Goal: Navigation & Orientation: Find specific page/section

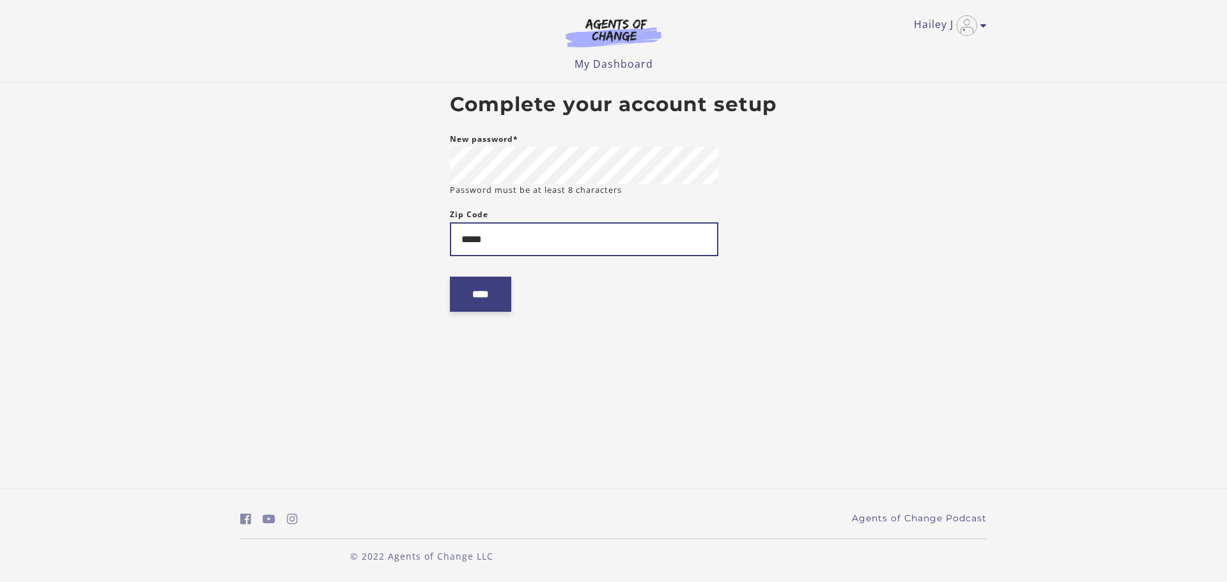
type input "*****"
click at [498, 298] on input "****" at bounding box center [480, 294] width 61 height 35
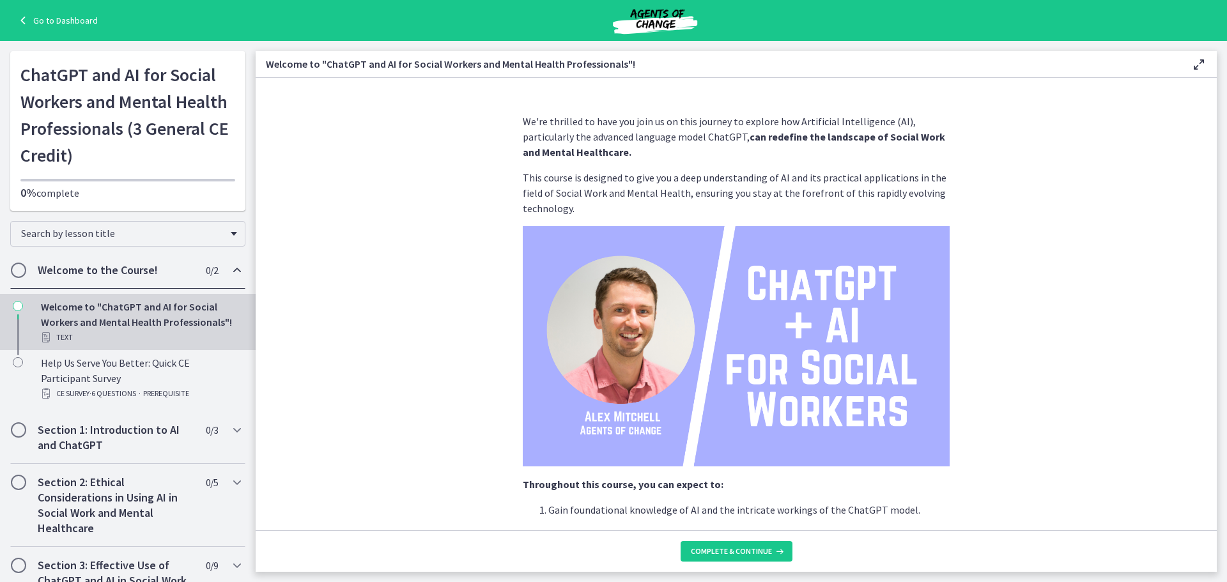
click at [64, 17] on link "Go to Dashboard" at bounding box center [56, 20] width 82 height 15
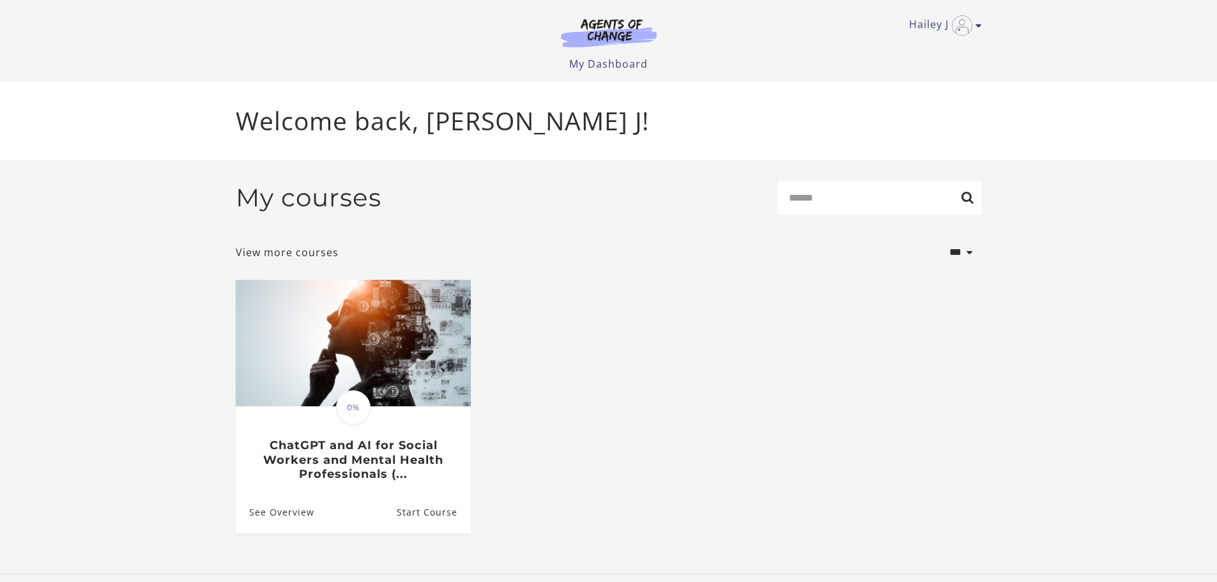
click at [916, 36] on div "Hailey J My Account Support Sign Out Toggle menu Menu My Dashboard My Account S…" at bounding box center [609, 36] width 746 height 72
click at [932, 20] on link "Hailey J" at bounding box center [942, 25] width 66 height 20
click at [905, 49] on link "My Account" at bounding box center [929, 47] width 112 height 22
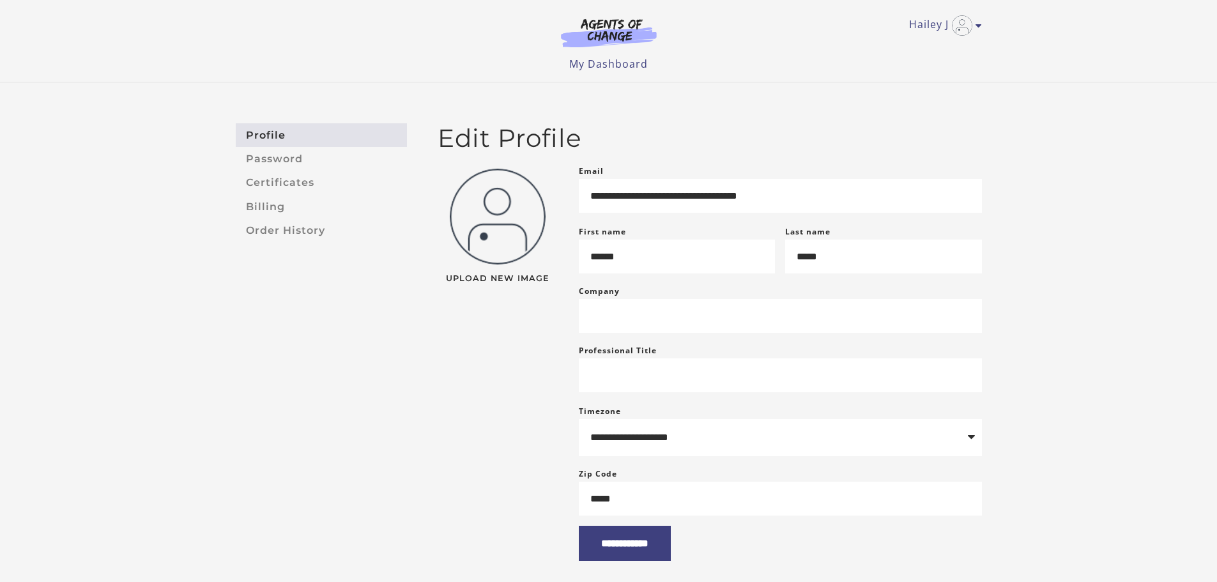
click at [604, 22] on img at bounding box center [609, 32] width 123 height 29
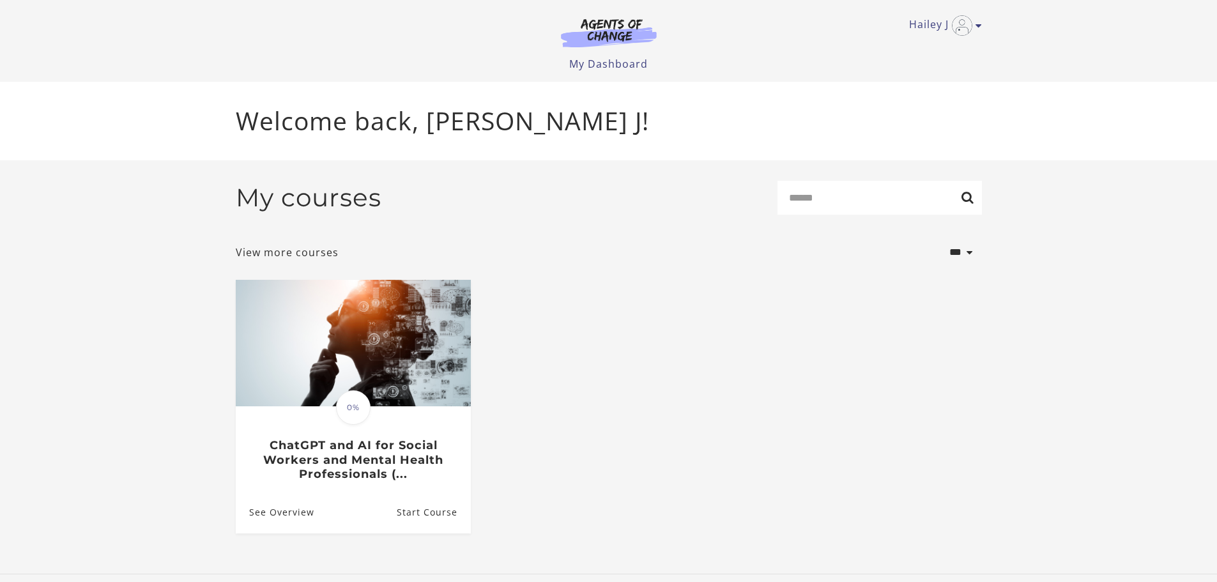
click at [342, 197] on h2 "My courses" at bounding box center [309, 198] width 146 height 30
click at [821, 205] on input "Search" at bounding box center [880, 198] width 205 height 34
type input "****"
click at [304, 251] on link "View more courses" at bounding box center [287, 252] width 103 height 15
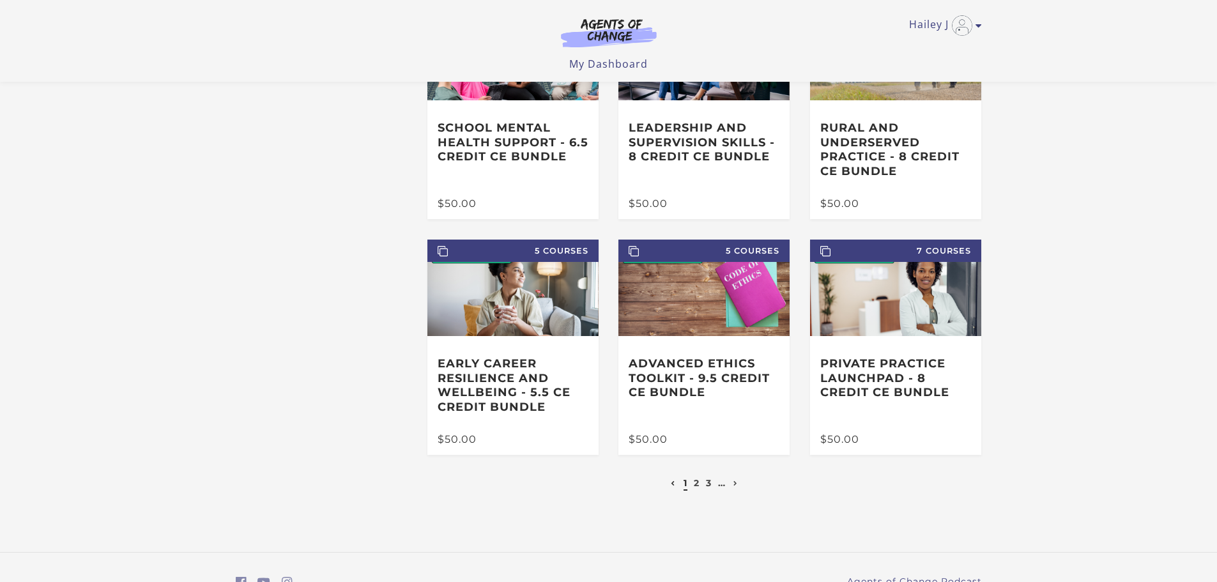
scroll to position [208, 0]
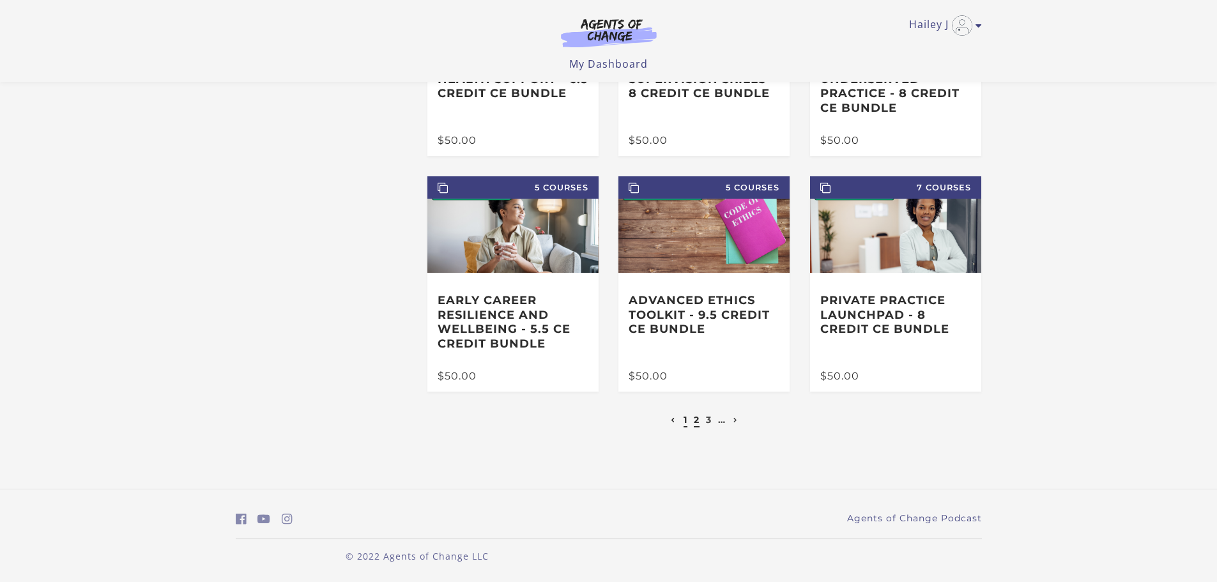
click at [697, 425] on link "2" at bounding box center [697, 420] width 6 height 12
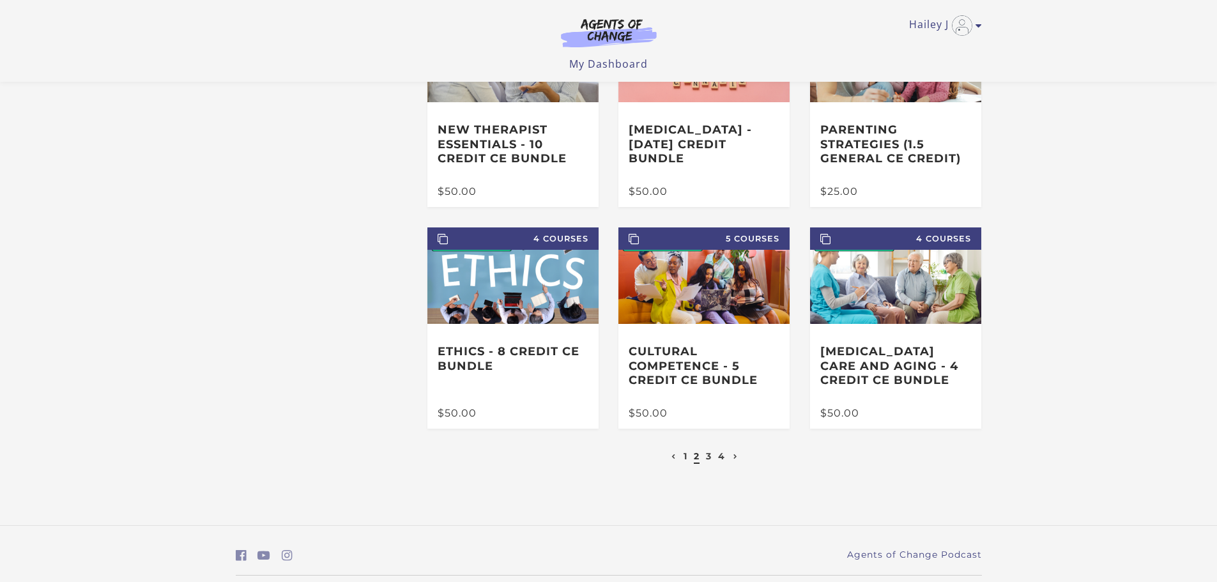
scroll to position [141, 0]
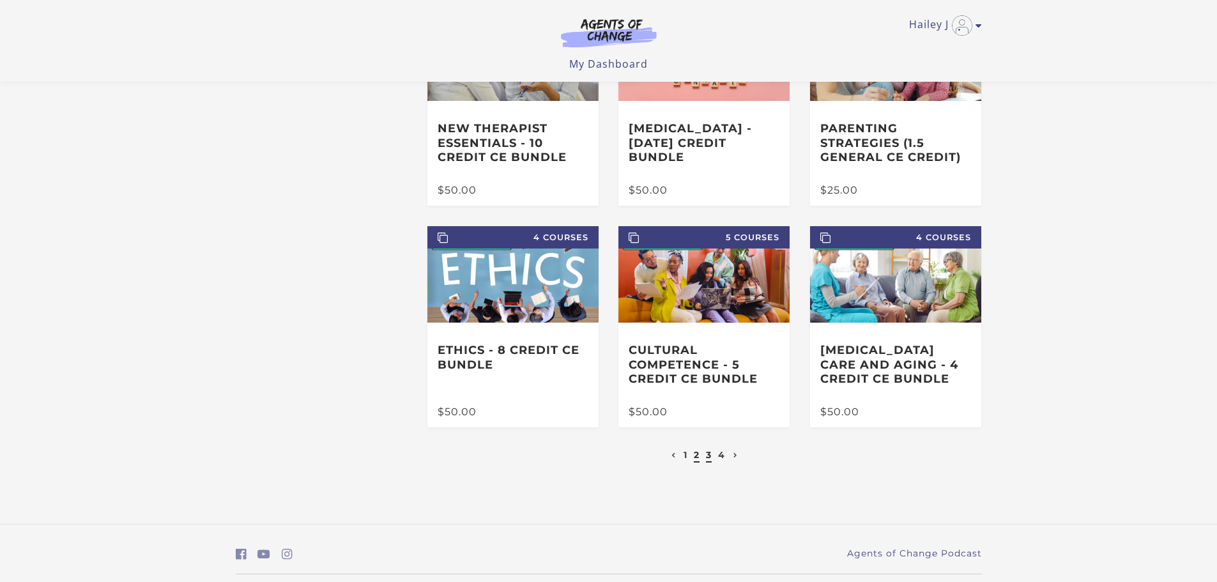
click at [711, 458] on link "3" at bounding box center [709, 455] width 6 height 12
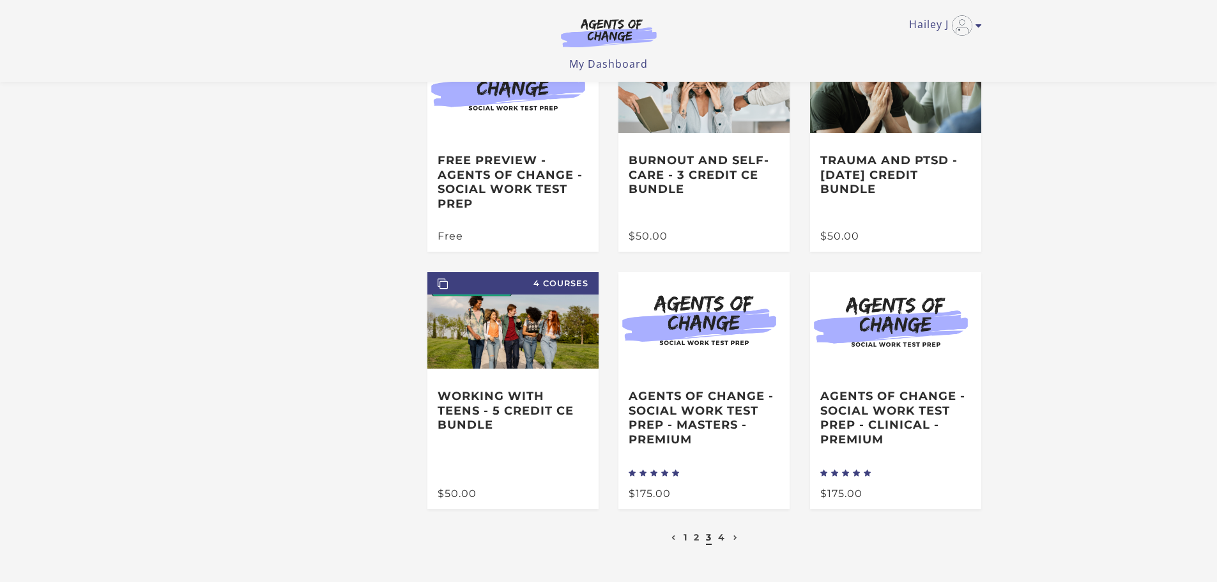
scroll to position [131, 0]
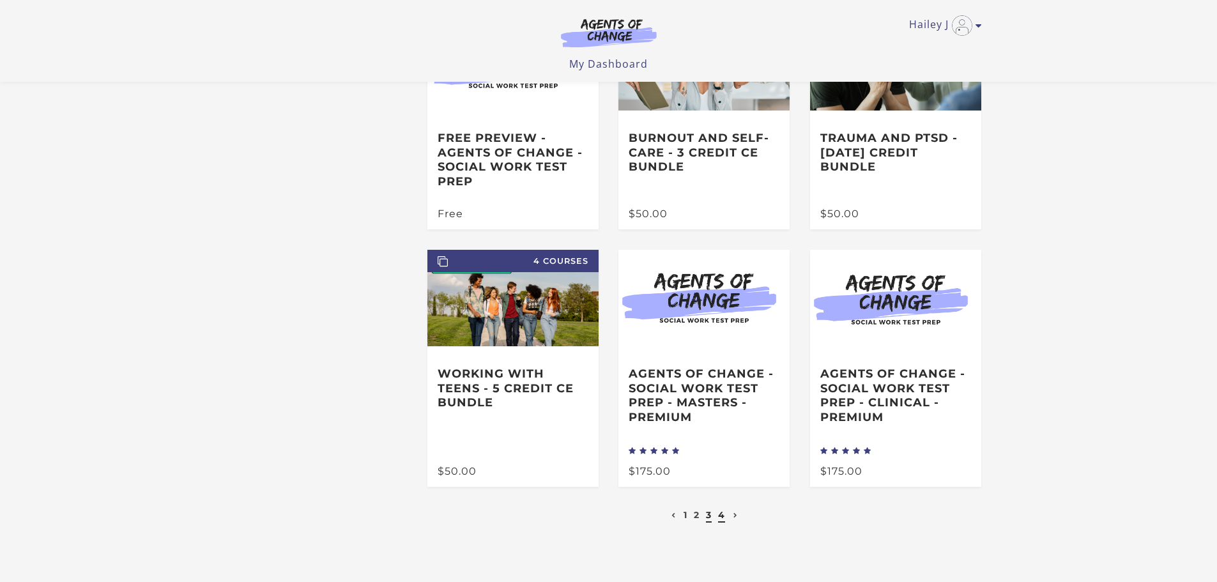
click at [719, 521] on link "4" at bounding box center [721, 515] width 7 height 12
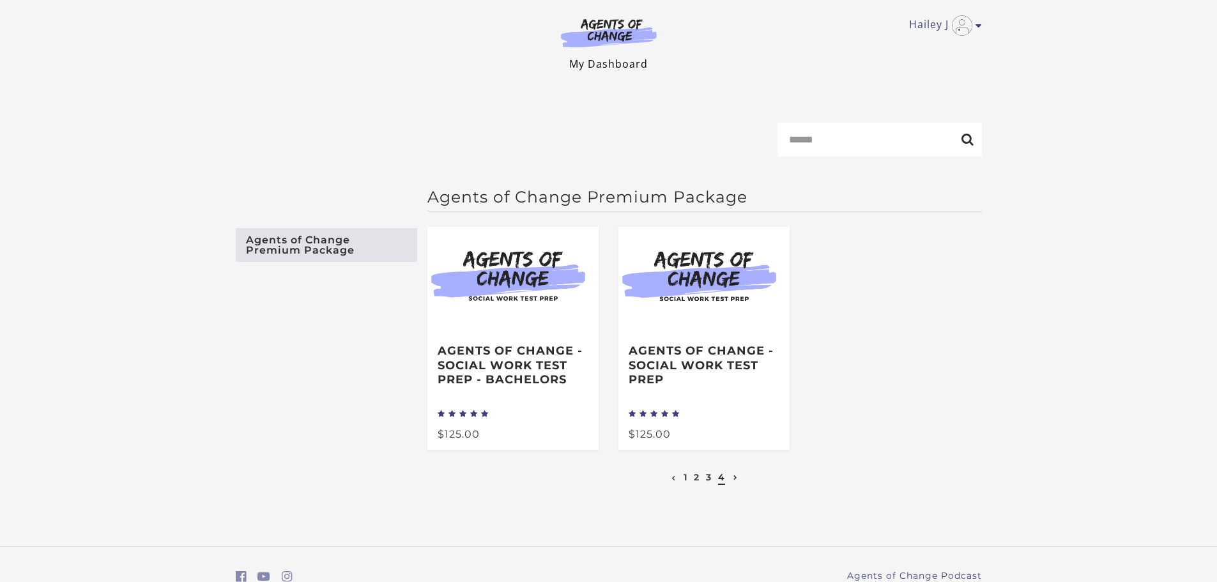
click at [615, 65] on link "My Dashboard" at bounding box center [608, 64] width 79 height 14
